Goal: Task Accomplishment & Management: Manage account settings

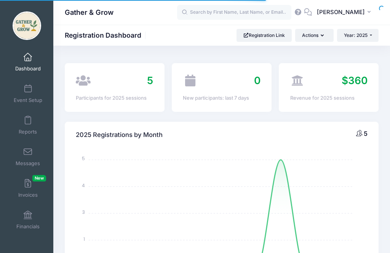
select select
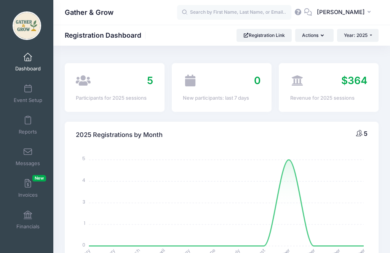
click at [361, 132] on span at bounding box center [359, 133] width 6 height 6
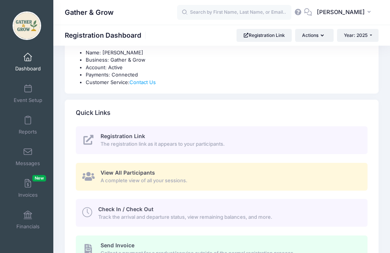
scroll to position [272, 0]
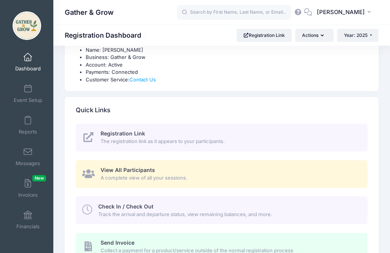
click at [242, 214] on span "Track the arrival and departure status, view remaining balances, and more." at bounding box center [228, 215] width 260 height 8
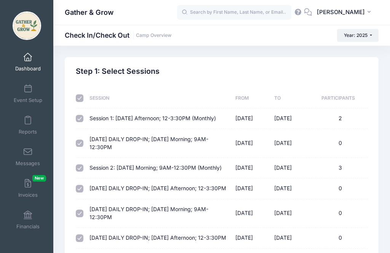
click at [344, 174] on td "3" at bounding box center [338, 168] width 58 height 21
click at [83, 100] on input "checkbox" at bounding box center [80, 98] width 8 height 8
checkbox input "false"
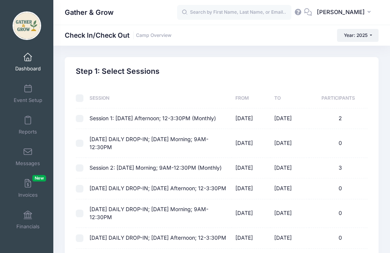
checkbox input "false"
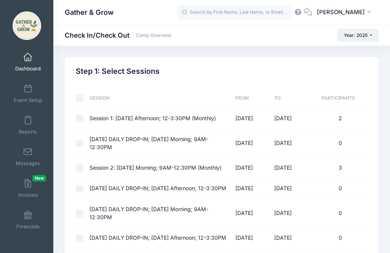
checkbox input "false"
click at [82, 115] on input "checkbox" at bounding box center [80, 119] width 8 height 8
checkbox input "true"
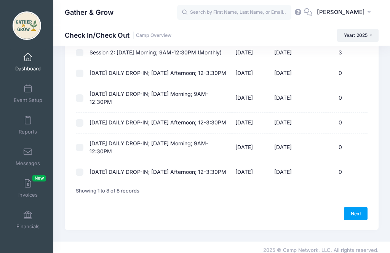
scroll to position [129, 0]
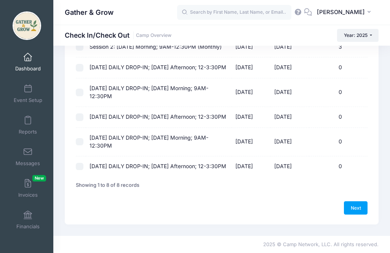
click at [355, 214] on link "Next" at bounding box center [356, 207] width 24 height 13
select select "10"
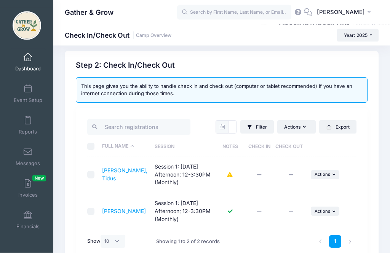
scroll to position [6, 0]
click at [132, 229] on td "Shayler, Maren Session 1: Monday Afternoon; 12-3:30PM (Monthly) Paid Check In: …" at bounding box center [124, 211] width 53 height 36
click at [94, 211] on input "checkbox" at bounding box center [91, 212] width 8 height 8
checkbox input "true"
click at [330, 210] on button "... Actions" at bounding box center [324, 211] width 29 height 9
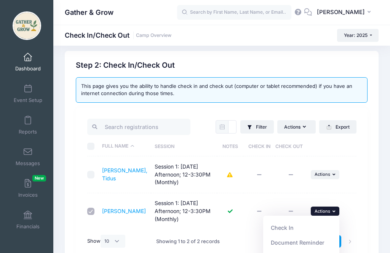
click at [288, 229] on link "Check In" at bounding box center [301, 228] width 69 height 14
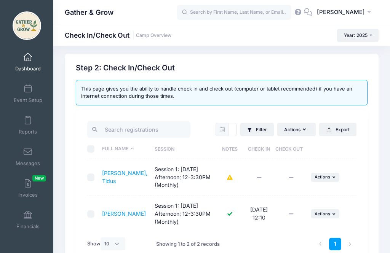
scroll to position [3, 0]
click at [89, 176] on input "checkbox" at bounding box center [91, 178] width 8 height 8
checkbox input "true"
click at [329, 175] on span "Actions" at bounding box center [322, 177] width 16 height 5
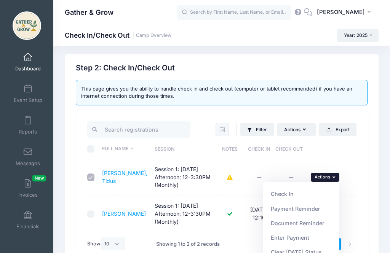
click at [288, 193] on link "Check In" at bounding box center [301, 194] width 69 height 14
